Goal: Find specific page/section: Find specific page/section

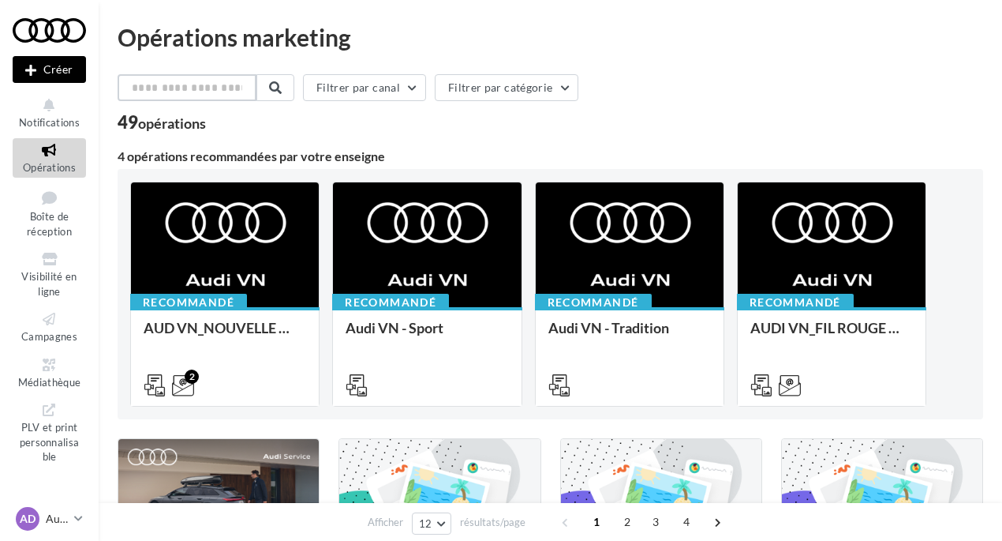
click at [185, 84] on input "text" at bounding box center [187, 87] width 139 height 27
click at [177, 92] on input "text" at bounding box center [187, 87] width 139 height 27
type input "*"
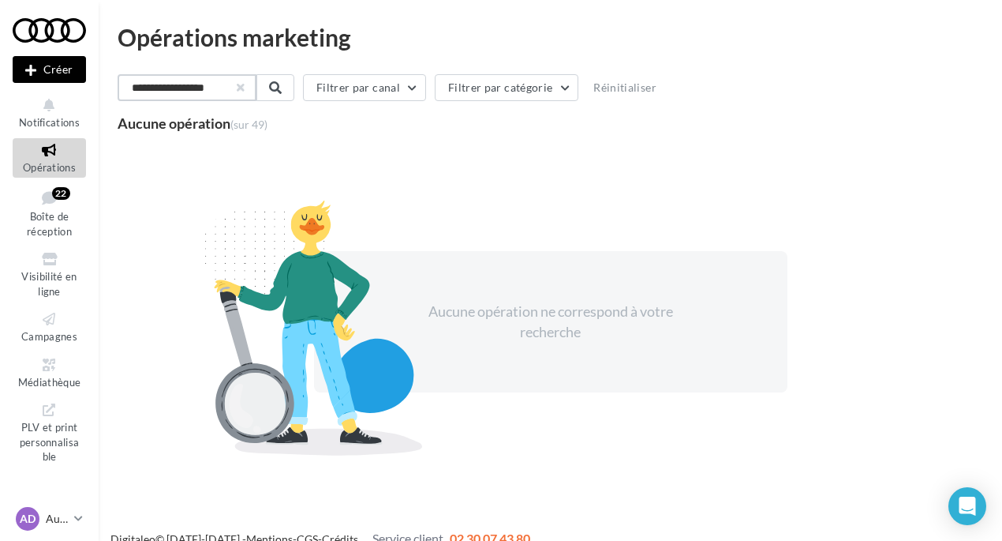
drag, startPoint x: 219, startPoint y: 88, endPoint x: 255, endPoint y: 88, distance: 35.5
click at [254, 88] on div "**********" at bounding box center [187, 87] width 139 height 27
type input "**********"
click at [54, 516] on p "Audi [GEOGRAPHIC_DATA]" at bounding box center [57, 519] width 22 height 16
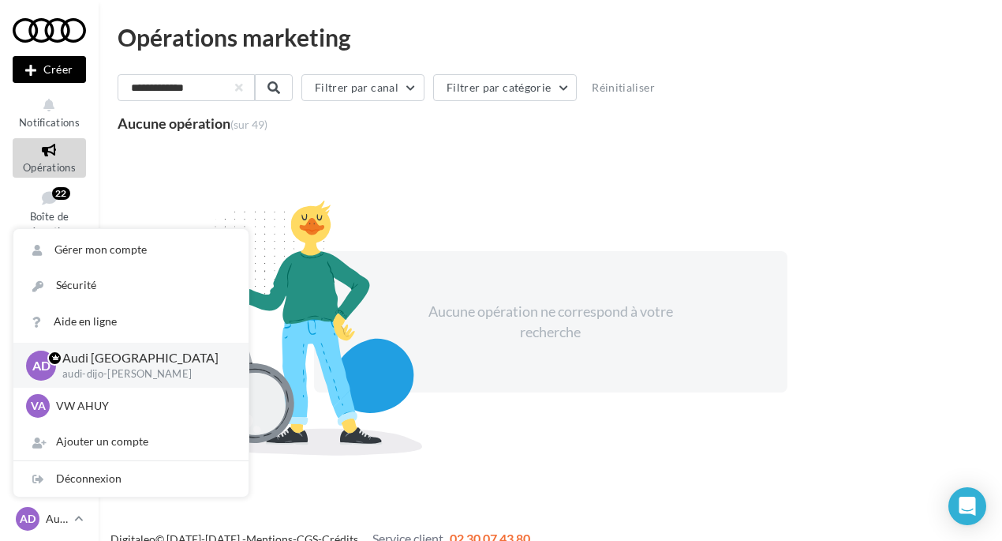
click at [182, 154] on div "Aucune opération ne correspond à votre recherche" at bounding box center [551, 321] width 866 height 343
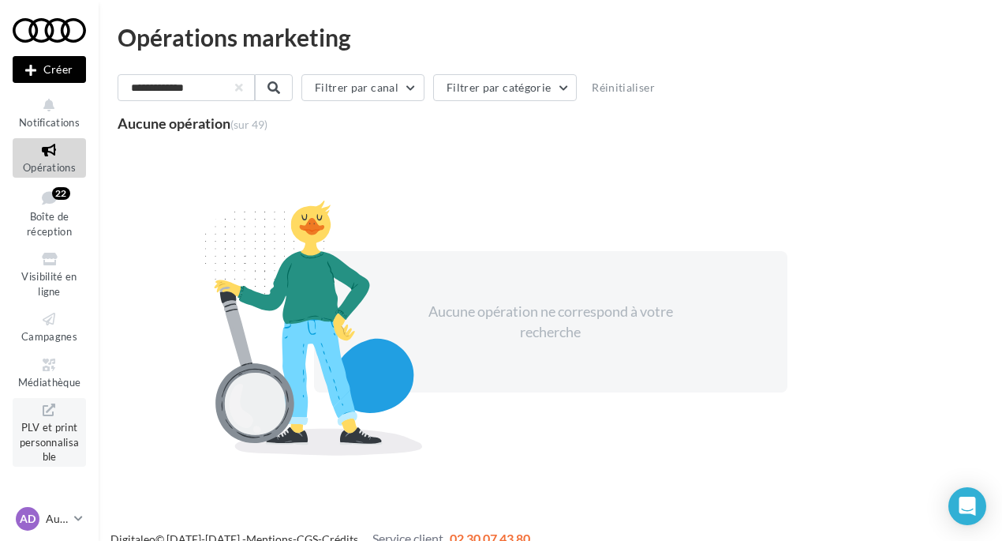
click at [37, 433] on span "PLV et print personnalisable" at bounding box center [50, 440] width 60 height 45
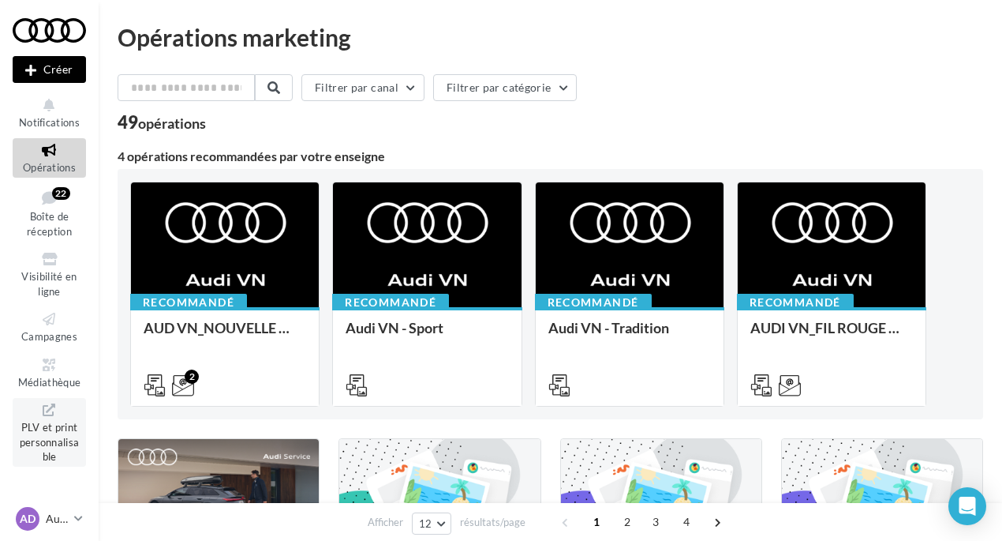
click at [65, 434] on span "PLV et print personnalisable" at bounding box center [50, 440] width 60 height 45
click at [63, 517] on p "Audi [GEOGRAPHIC_DATA]" at bounding box center [57, 519] width 22 height 16
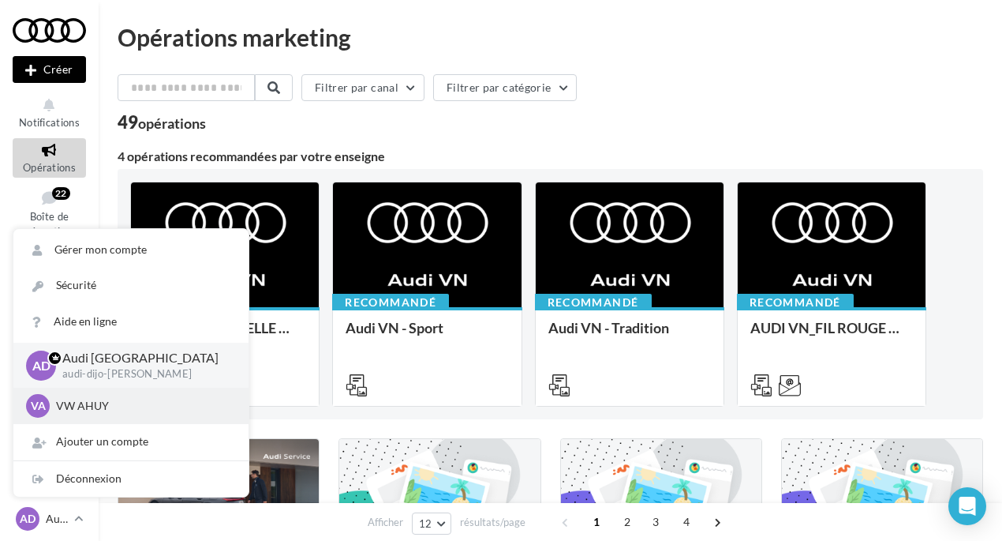
click at [122, 403] on p "VW AHUY" at bounding box center [143, 406] width 174 height 16
